Goal: Information Seeking & Learning: Learn about a topic

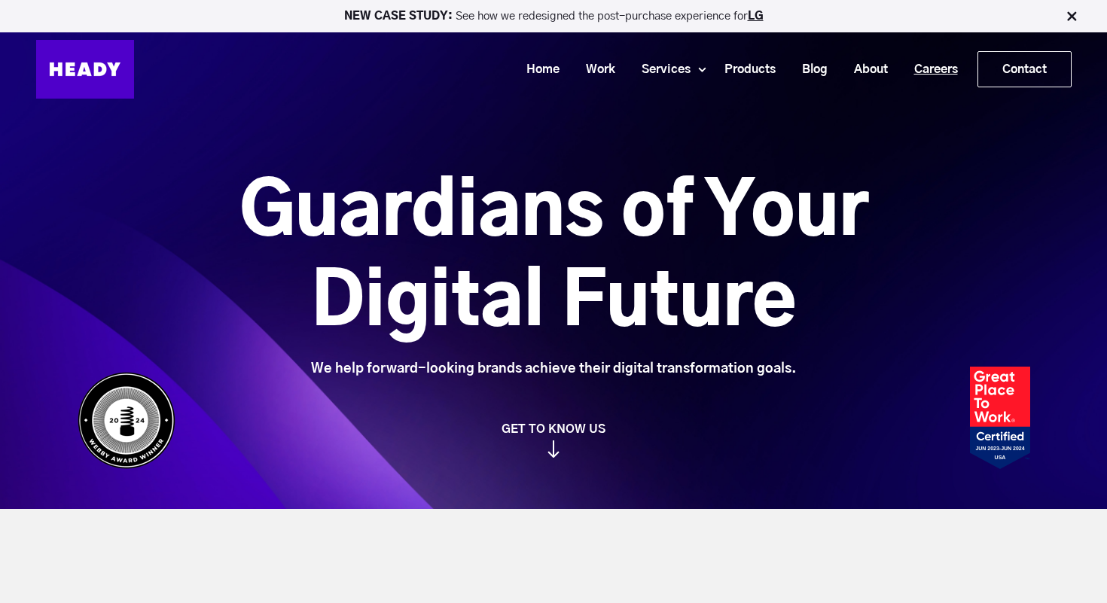
click at [919, 63] on link "Careers" at bounding box center [931, 70] width 70 height 28
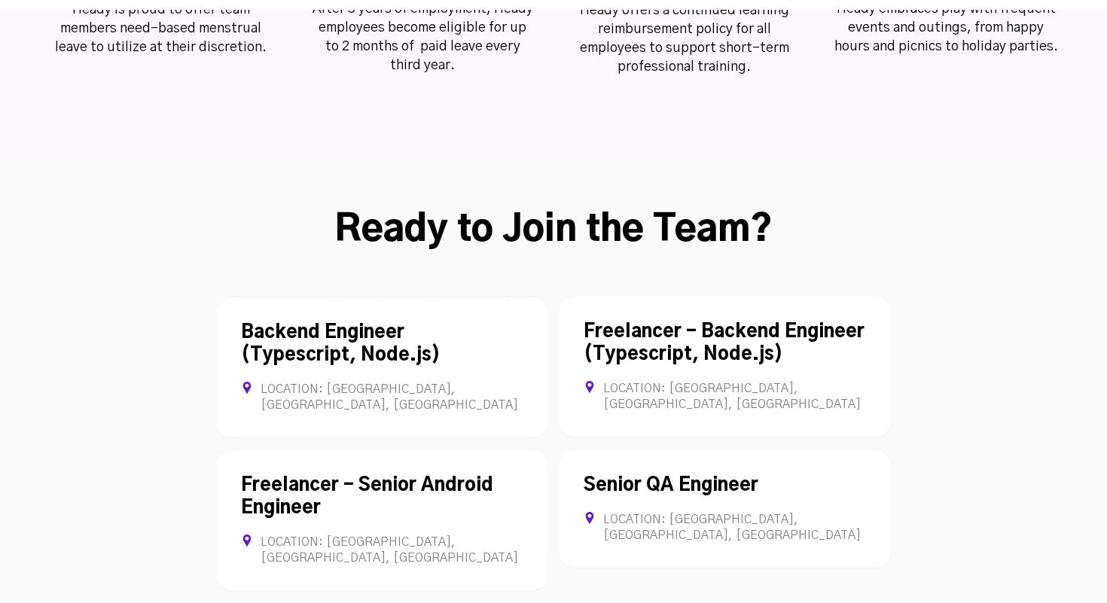
scroll to position [4095, 0]
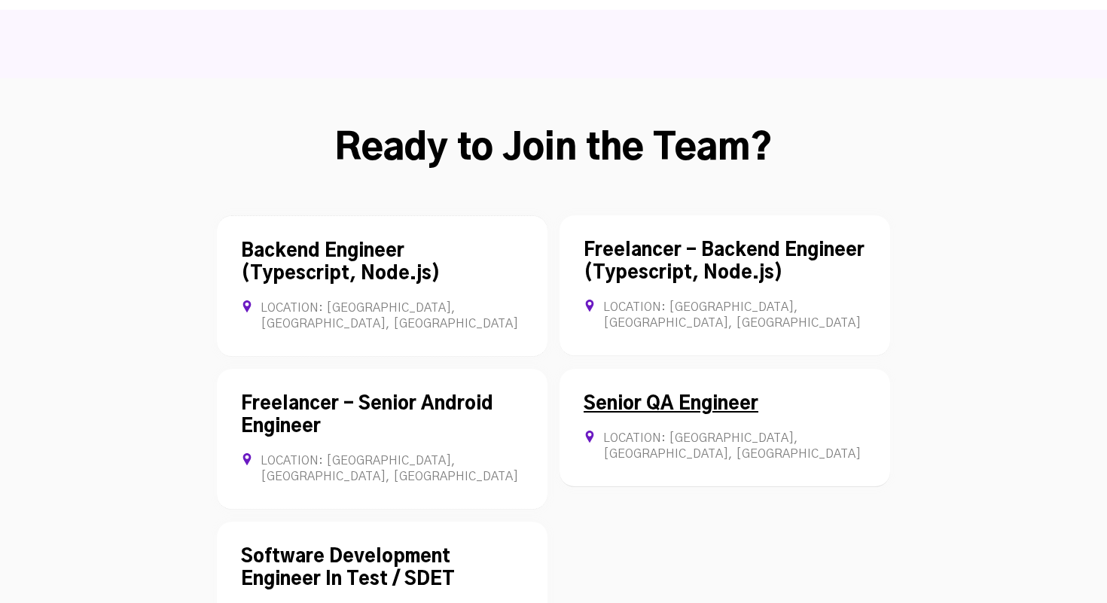
click at [664, 369] on div "Senior QA Engineer Location: [GEOGRAPHIC_DATA], [GEOGRAPHIC_DATA], [GEOGRAPHIC_…" at bounding box center [725, 428] width 331 height 118
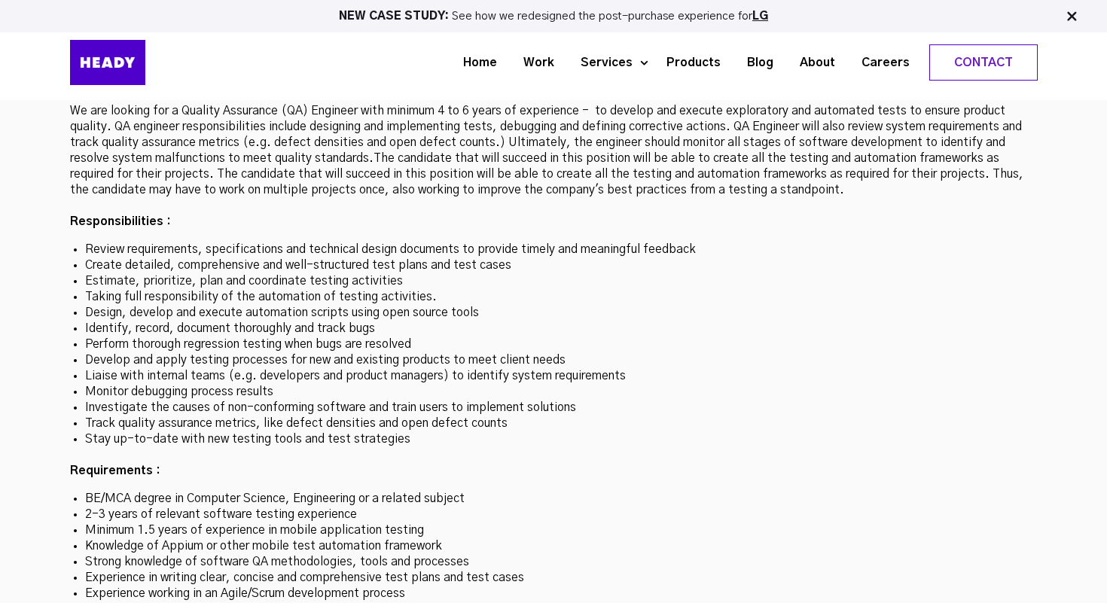
scroll to position [4402, 0]
click at [111, 385] on li "Monitor debugging process results" at bounding box center [554, 393] width 938 height 16
click at [120, 322] on li "Identify, record, document thoroughly and track bugs" at bounding box center [554, 330] width 938 height 16
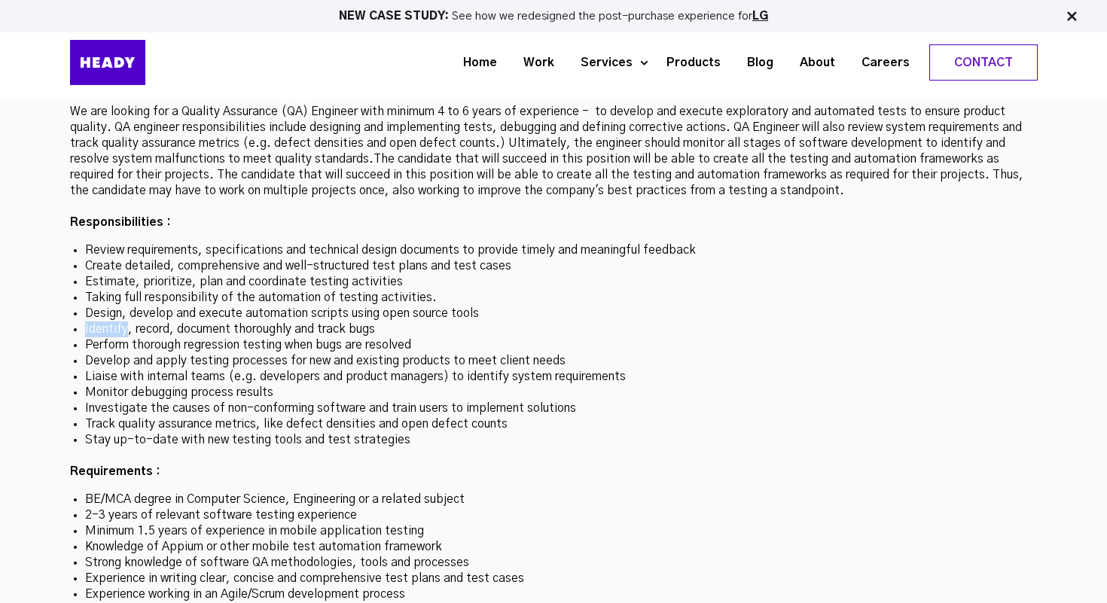
click at [120, 322] on li "Identify, record, document thoroughly and track bugs" at bounding box center [554, 330] width 938 height 16
click at [127, 353] on li "Develop and apply testing processes for new and existing products to meet clien…" at bounding box center [554, 361] width 938 height 16
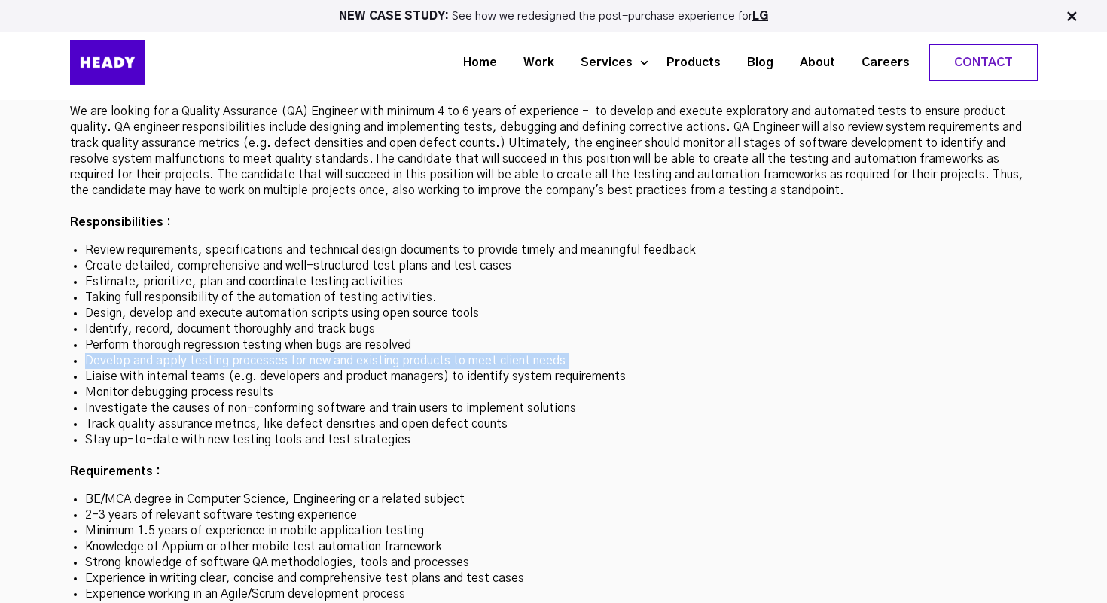
click at [127, 353] on li "Develop and apply testing processes for new and existing products to meet clien…" at bounding box center [554, 361] width 938 height 16
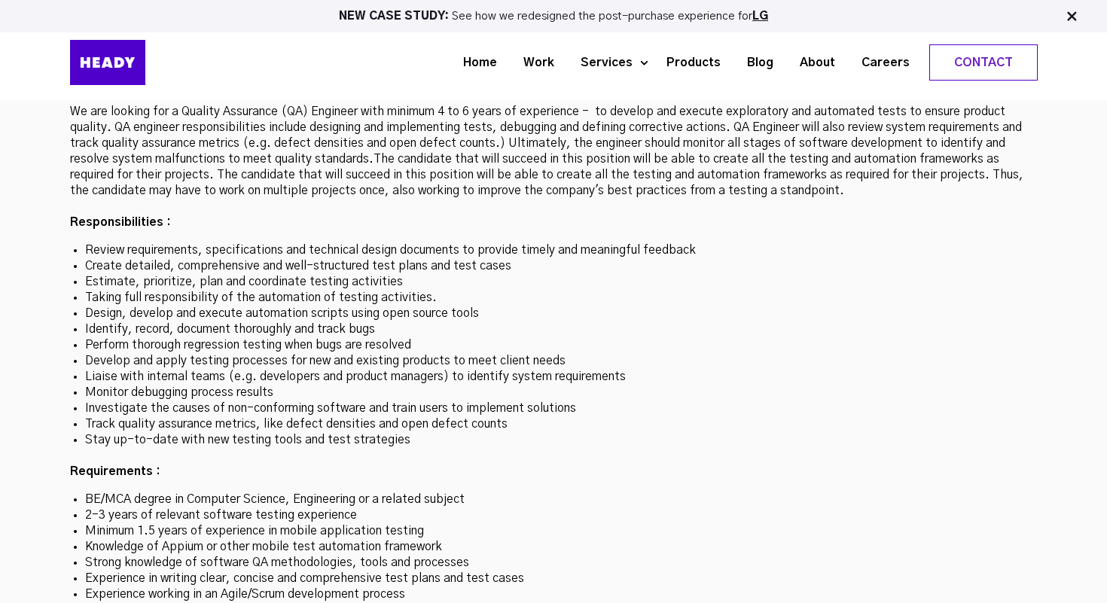
click at [141, 432] on li "Stay up-to-date with new testing tools and test strategies" at bounding box center [554, 440] width 938 height 16
click at [180, 417] on li "Track quality assurance metrics, like defect densities and open defect counts" at bounding box center [554, 425] width 938 height 16
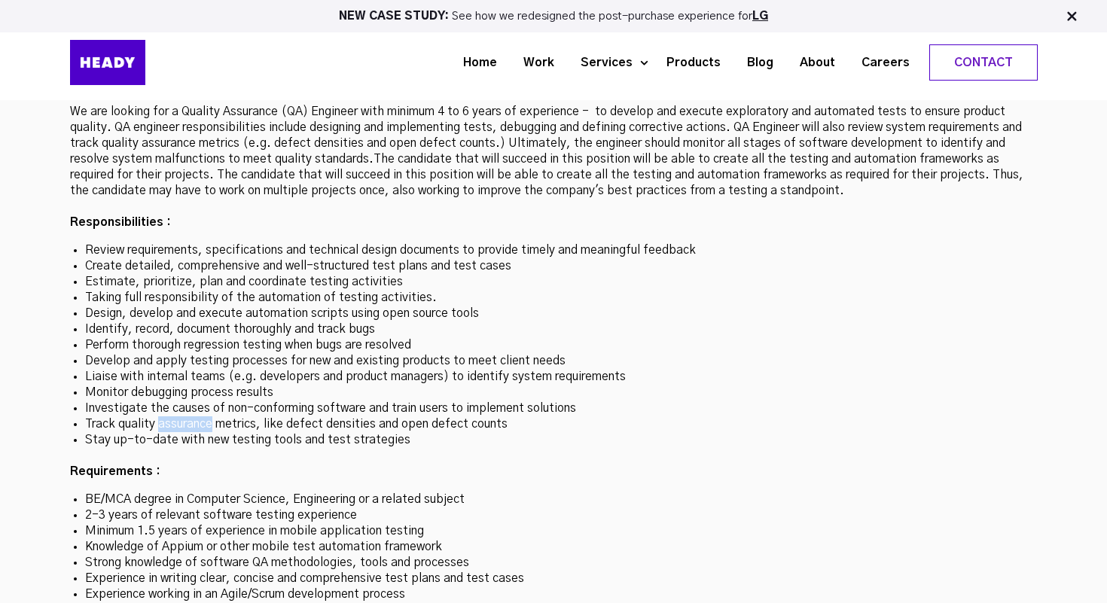
click at [174, 417] on li "Track quality assurance metrics, like defect densities and open defect counts" at bounding box center [554, 425] width 938 height 16
click at [249, 401] on li "Investigate the causes of non-conforming software and train users to implement …" at bounding box center [554, 409] width 938 height 16
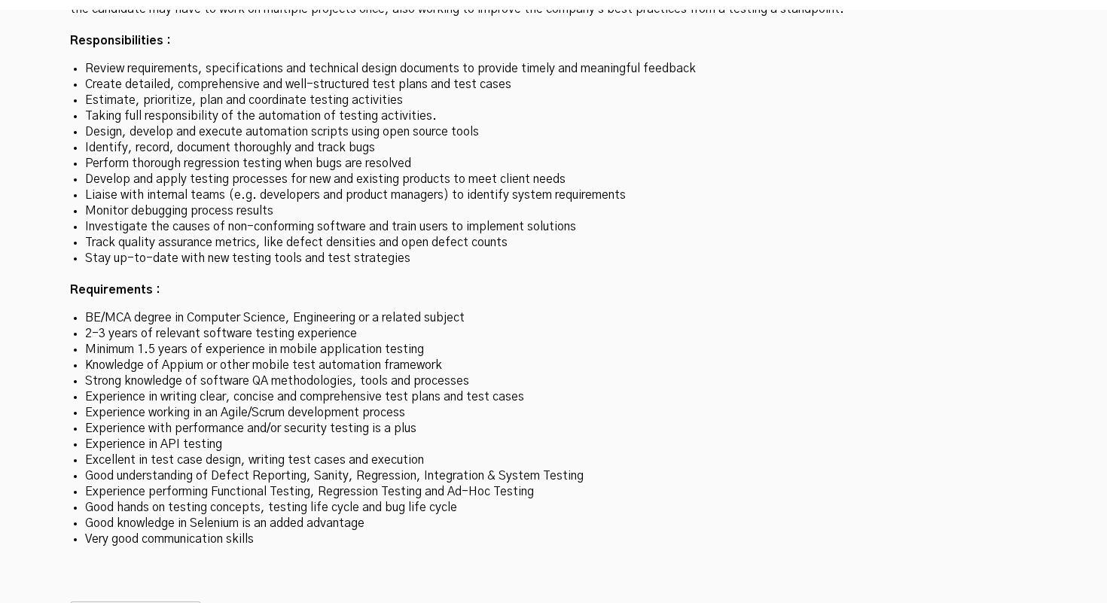
scroll to position [4586, 0]
